Goal: Task Accomplishment & Management: Use online tool/utility

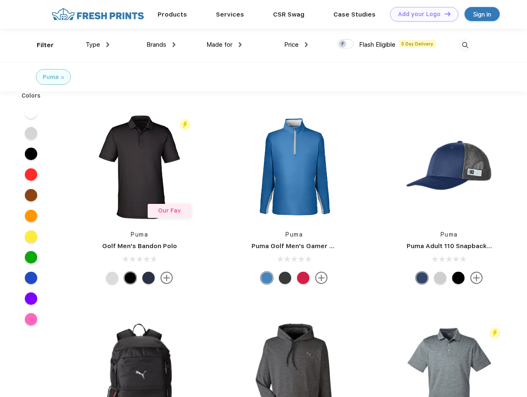
scroll to position [0, 0]
click at [421, 14] on link "Add your Logo Design Tool" at bounding box center [424, 14] width 68 height 14
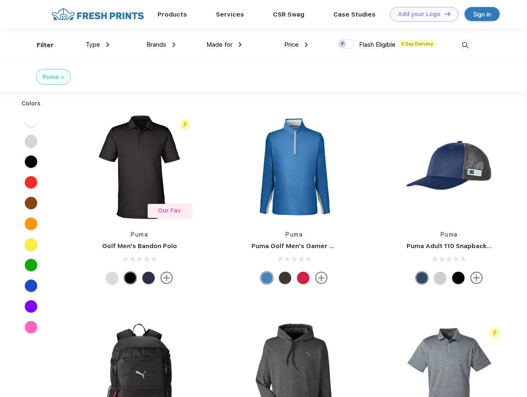
click at [0, 0] on div "Design Tool" at bounding box center [0, 0] width 0 height 0
click at [444, 14] on link "Add your Logo Design Tool" at bounding box center [424, 14] width 68 height 14
click at [40, 45] on div "Filter" at bounding box center [45, 46] width 17 height 10
click at [98, 45] on span "Type" at bounding box center [93, 44] width 14 height 7
click at [161, 45] on span "Brands" at bounding box center [156, 44] width 20 height 7
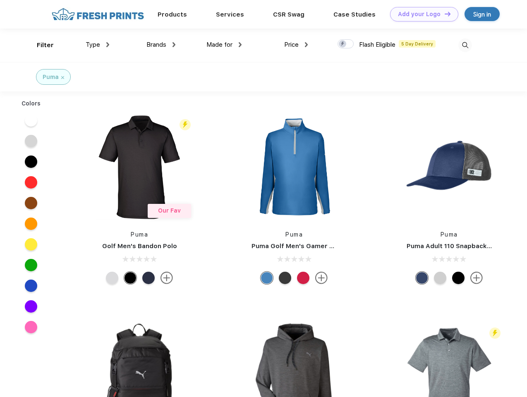
click at [224, 45] on span "Made for" at bounding box center [219, 44] width 26 height 7
click at [296, 45] on span "Price" at bounding box center [291, 44] width 14 height 7
click at [346, 44] on div at bounding box center [345, 43] width 16 height 9
click at [343, 44] on input "checkbox" at bounding box center [339, 41] width 5 height 5
click at [465, 45] on img at bounding box center [465, 45] width 14 height 14
